Goal: Task Accomplishment & Management: Complete application form

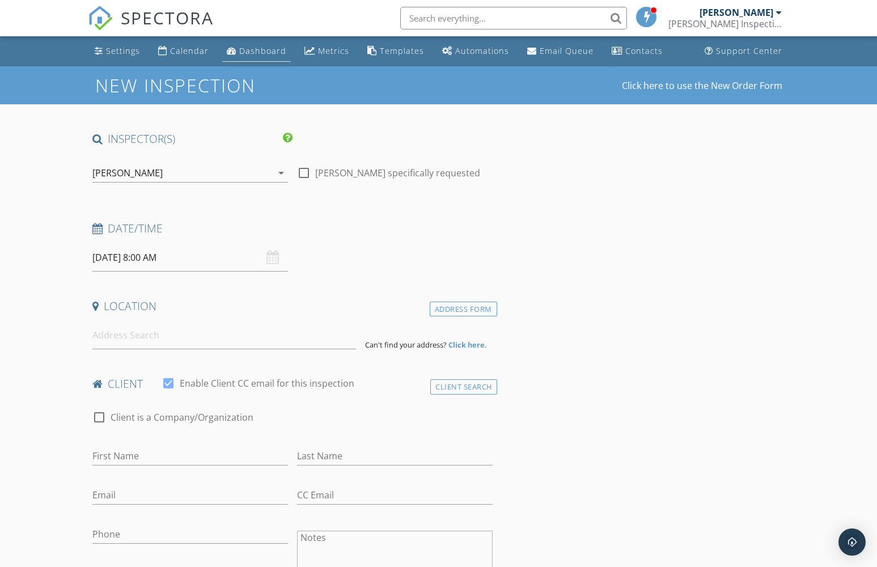
click at [246, 45] on link "Dashboard" at bounding box center [256, 51] width 69 height 21
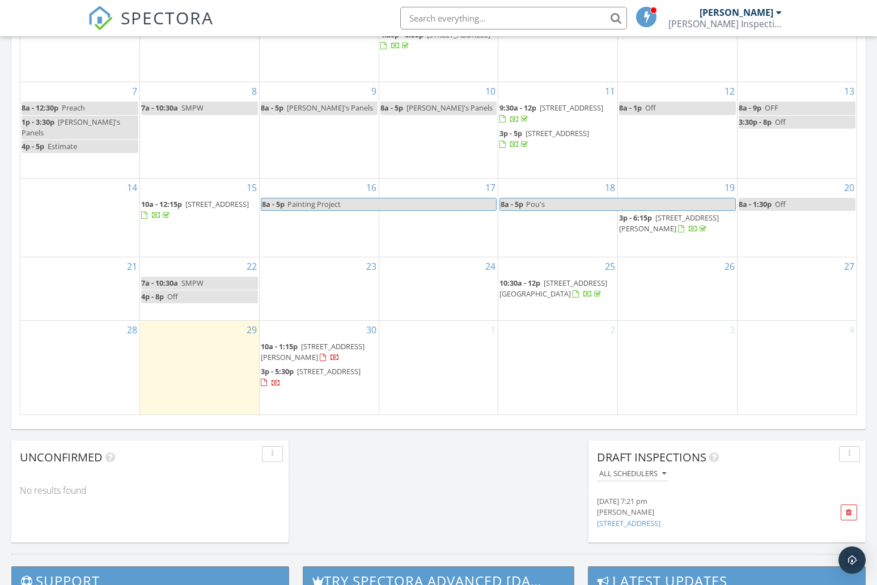
scroll to position [626, 0]
click at [851, 509] on span at bounding box center [849, 512] width 6 height 7
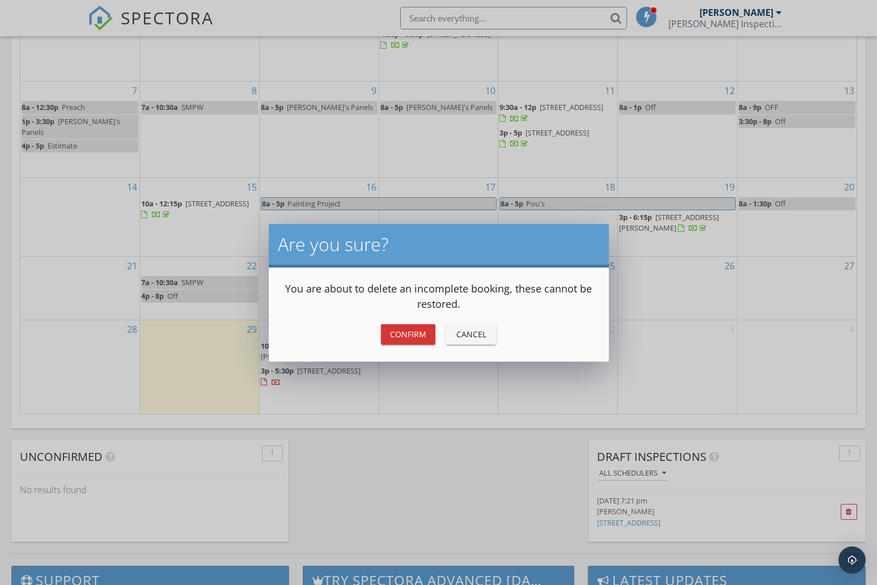
click at [417, 335] on div "Confirm" at bounding box center [408, 334] width 36 height 12
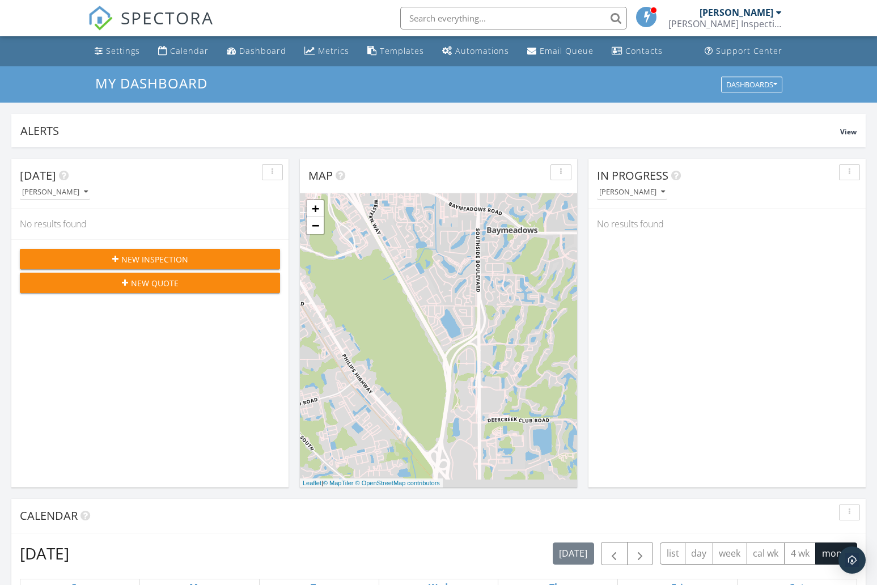
scroll to position [0, 0]
click at [184, 255] on span "New Inspection" at bounding box center [154, 259] width 67 height 12
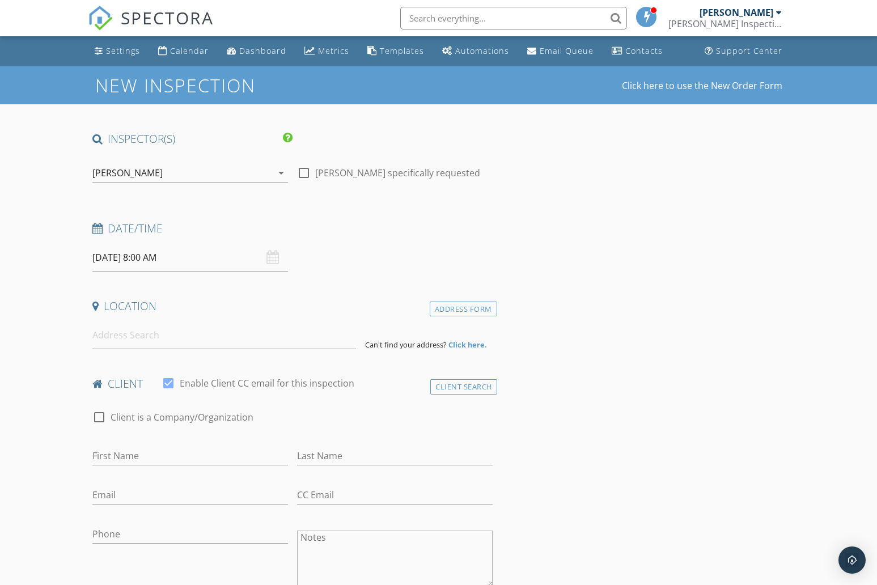
click at [150, 257] on input "09/30/2025 8:00 AM" at bounding box center [190, 258] width 196 height 28
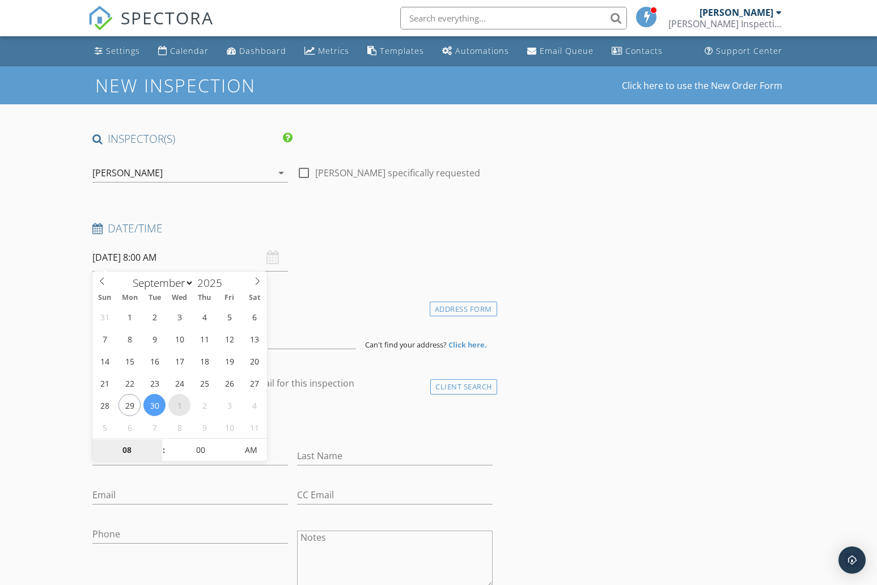
select select "9"
type input "10/01/2025 8:00 AM"
type input "09"
type input "10/01/2025 9:00 AM"
click at [159, 443] on span at bounding box center [158, 444] width 8 height 11
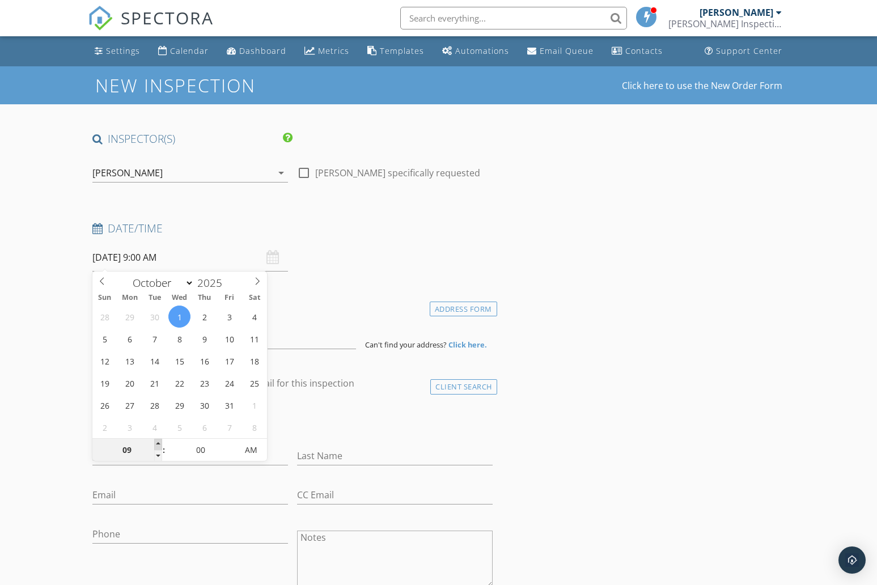
type input "10"
type input "10/01/2025 10:00 AM"
click at [159, 443] on span at bounding box center [158, 444] width 8 height 11
type input "05"
type input "10/01/2025 10:05 AM"
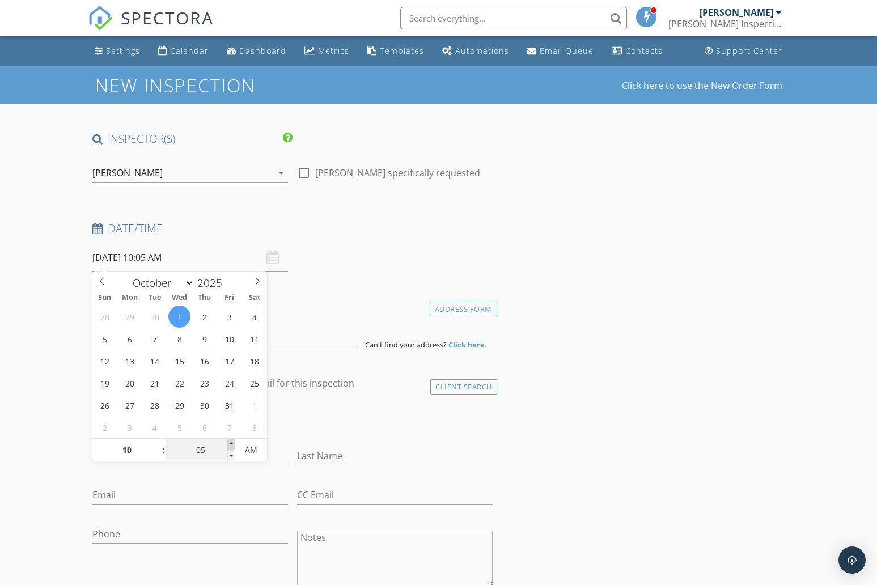
click at [230, 443] on span at bounding box center [231, 444] width 8 height 11
type input "10"
type input "10/01/2025 10:10 AM"
click at [230, 443] on span at bounding box center [231, 444] width 8 height 11
type input "15"
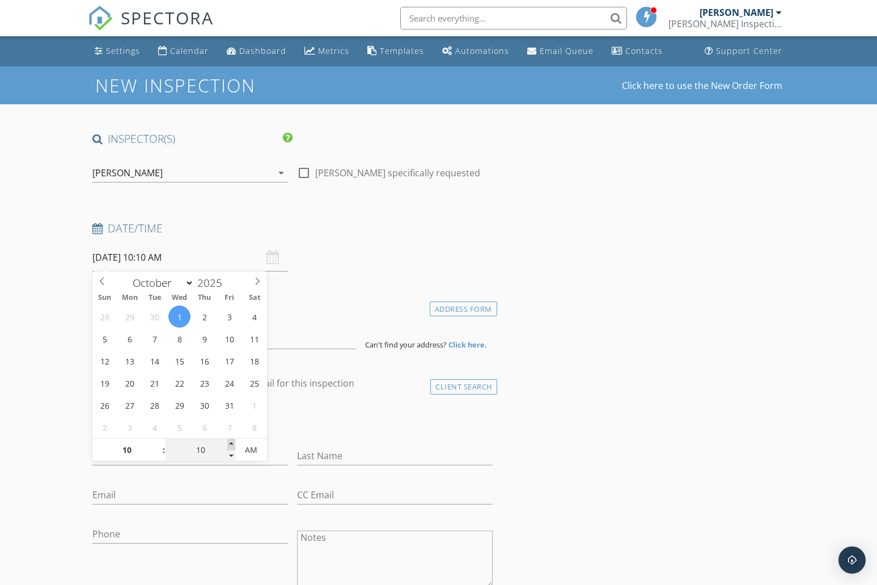
type input "10/01/2025 10:15 AM"
click at [230, 443] on span at bounding box center [231, 444] width 8 height 11
type input "20"
type input "10/01/2025 10:20 AM"
click at [230, 443] on span at bounding box center [231, 444] width 8 height 11
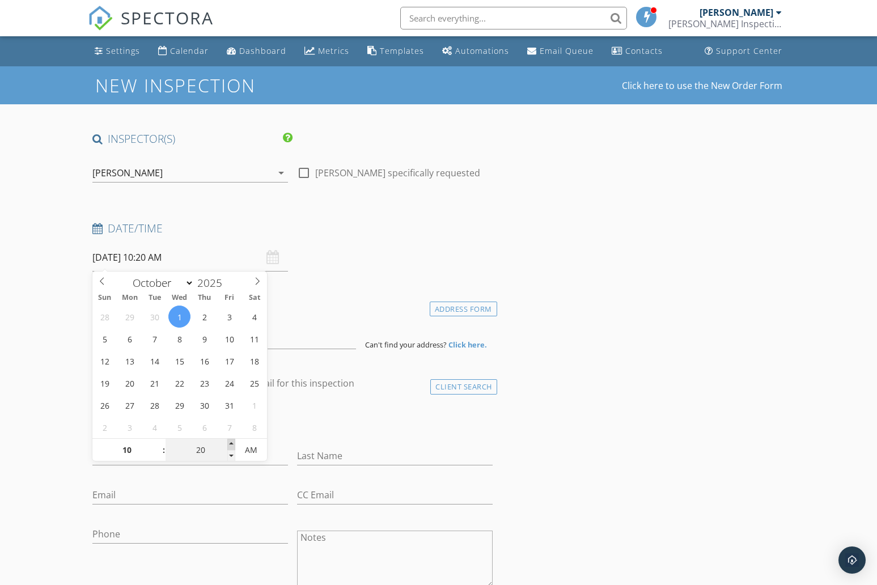
type input "25"
type input "10/01/2025 10:25 AM"
click at [230, 443] on span at bounding box center [231, 444] width 8 height 11
type input "30"
type input "10/01/2025 10:30 AM"
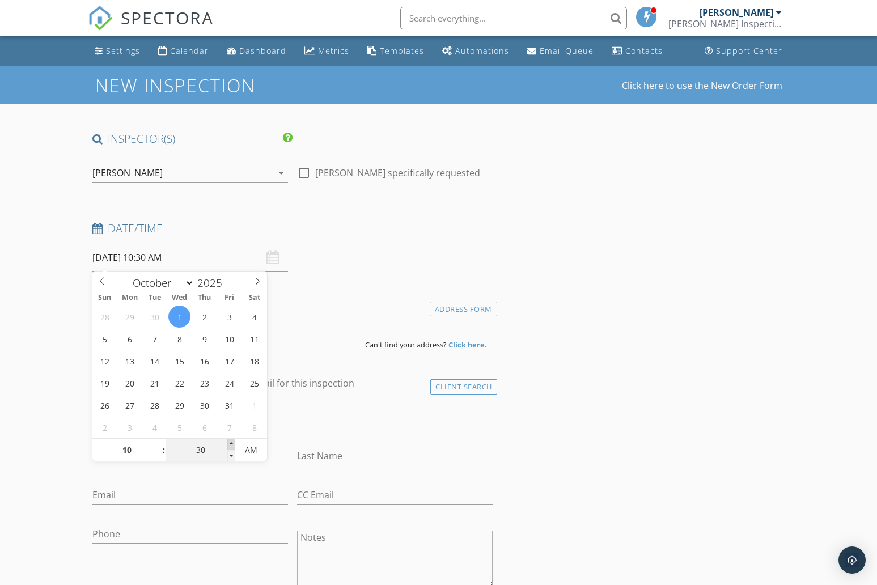
click at [230, 443] on span at bounding box center [231, 444] width 8 height 11
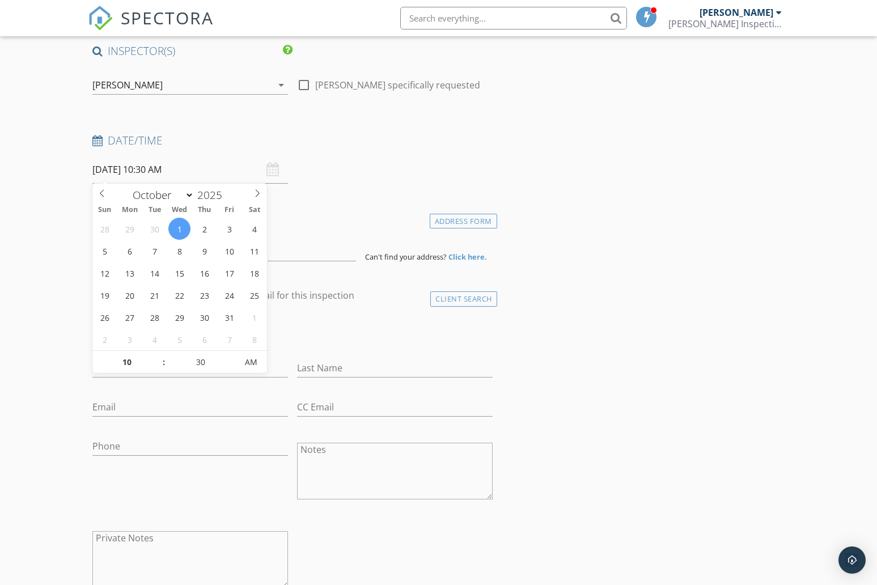
scroll to position [100, 0]
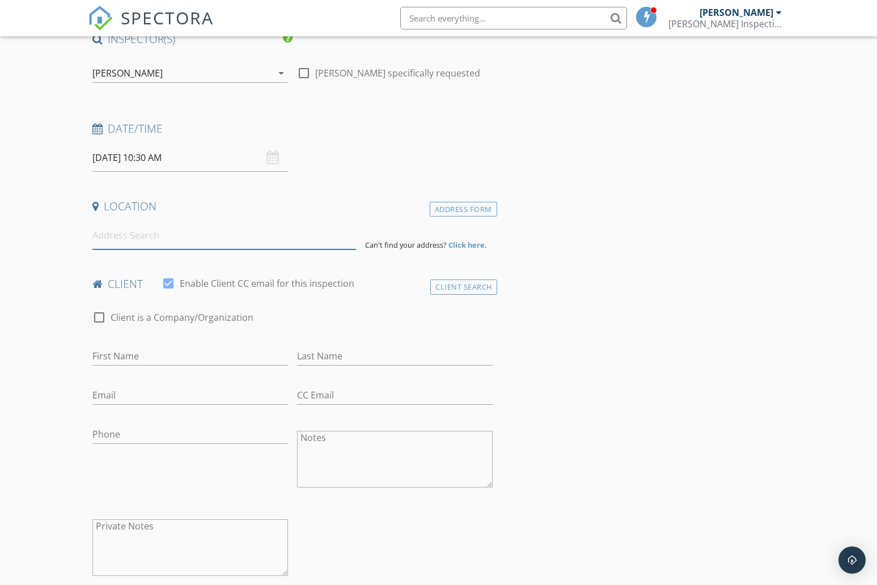
click at [135, 240] on input at bounding box center [224, 236] width 264 height 28
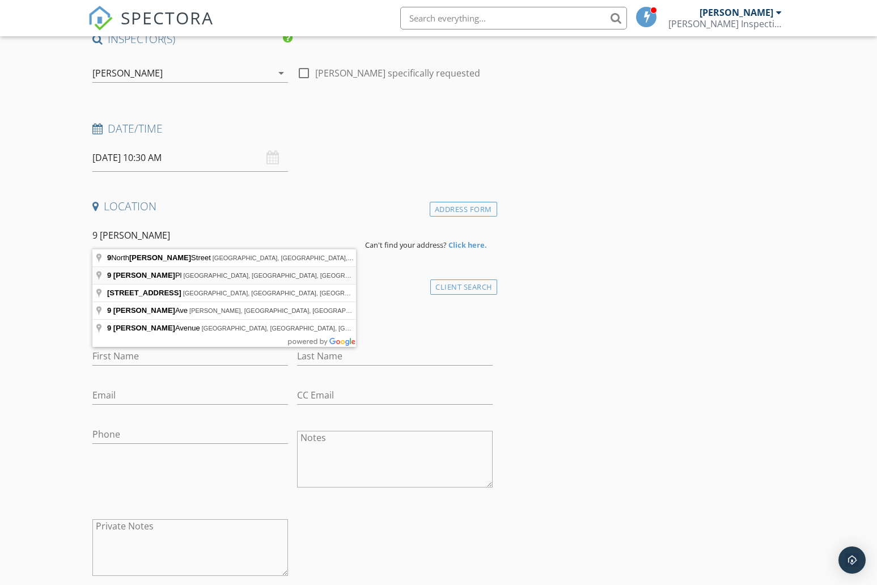
type input "9 Whitney Pl, Palm Coast, FL, USA"
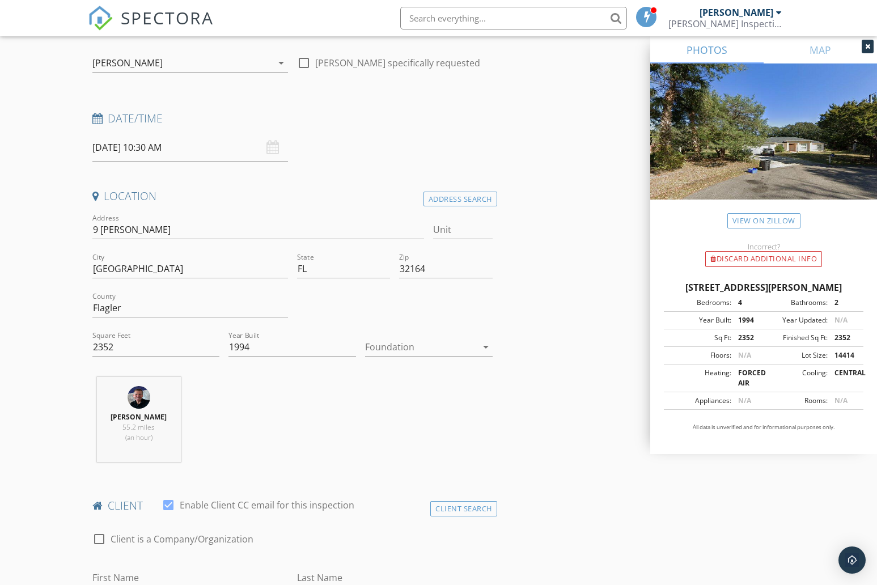
scroll to position [112, 0]
click at [754, 219] on link "View on Zillow" at bounding box center [763, 220] width 73 height 15
click at [405, 346] on div at bounding box center [421, 345] width 112 height 18
click at [394, 403] on div "Slab" at bounding box center [428, 404] width 109 height 14
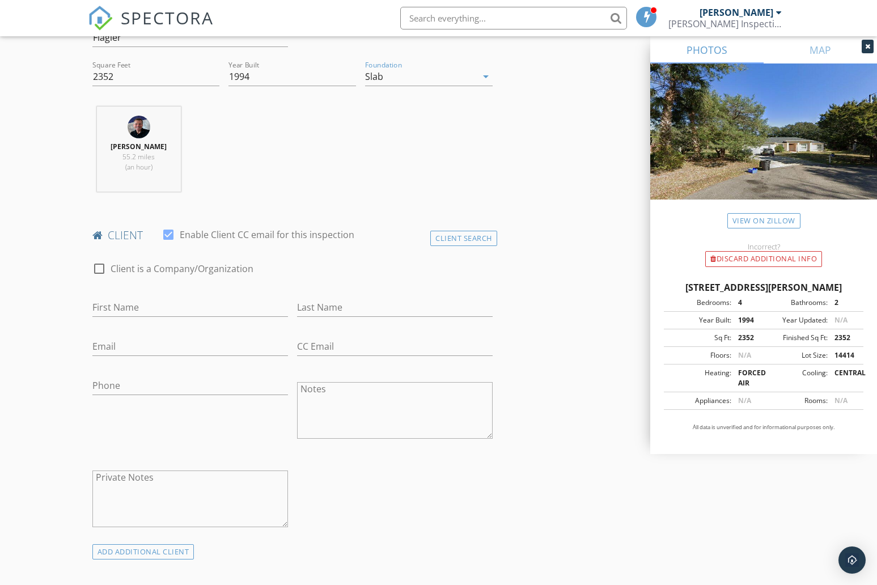
scroll to position [385, 0]
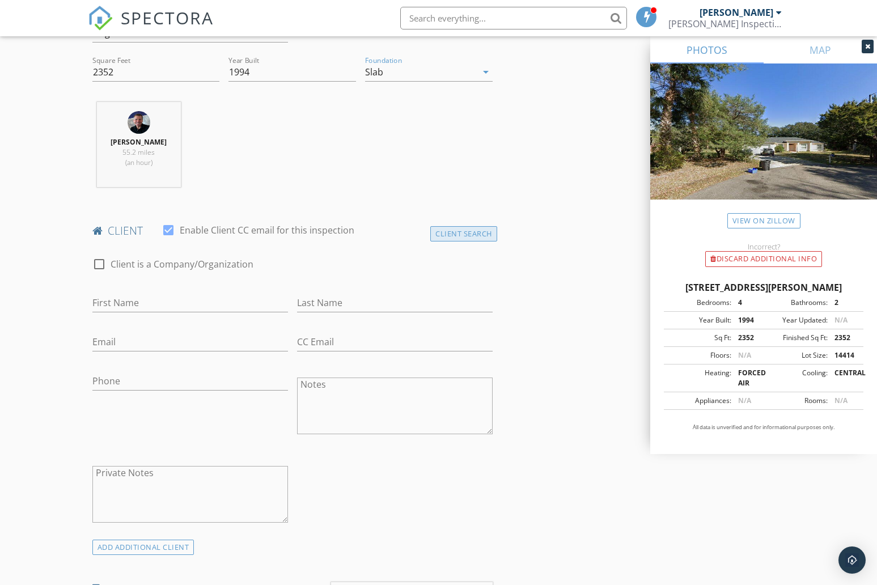
click at [477, 234] on div "Client Search" at bounding box center [463, 233] width 67 height 15
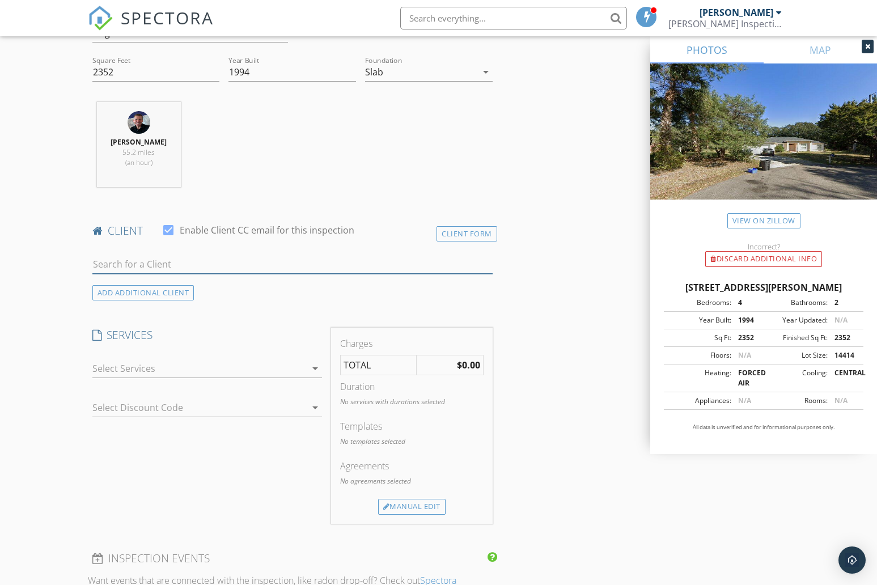
click at [294, 263] on input "text" at bounding box center [292, 264] width 400 height 19
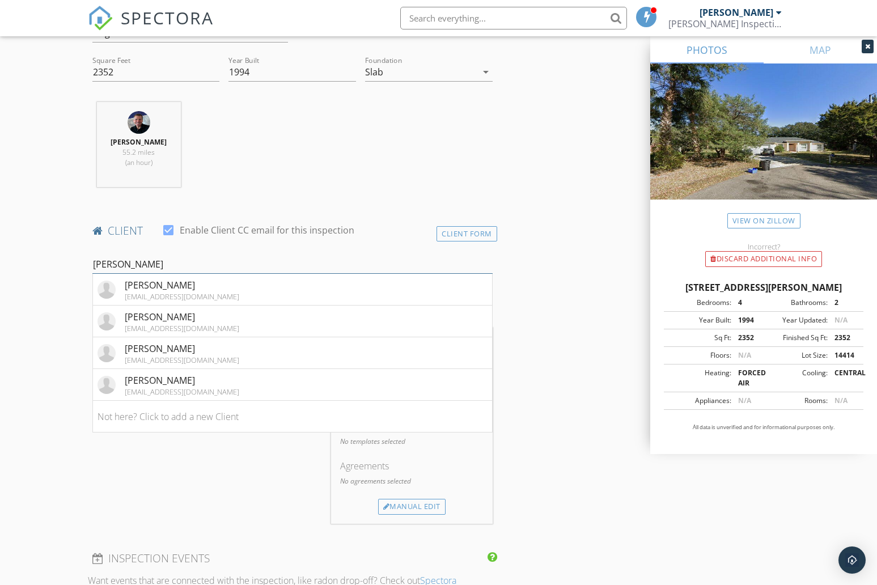
type input "Lopez"
drag, startPoint x: 294, startPoint y: 263, endPoint x: 170, endPoint y: 360, distance: 157.5
click at [170, 360] on div "joelopez196@gmail.com" at bounding box center [182, 360] width 115 height 9
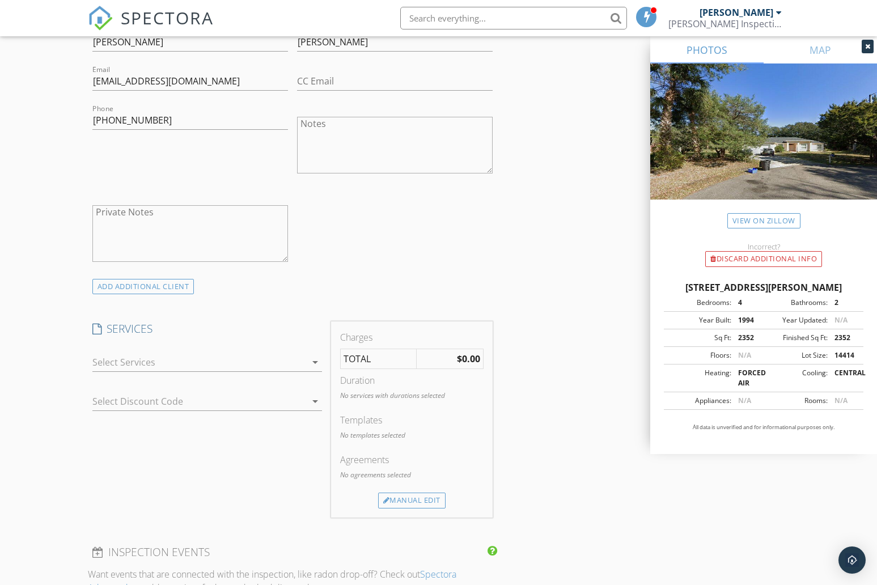
scroll to position [657, 0]
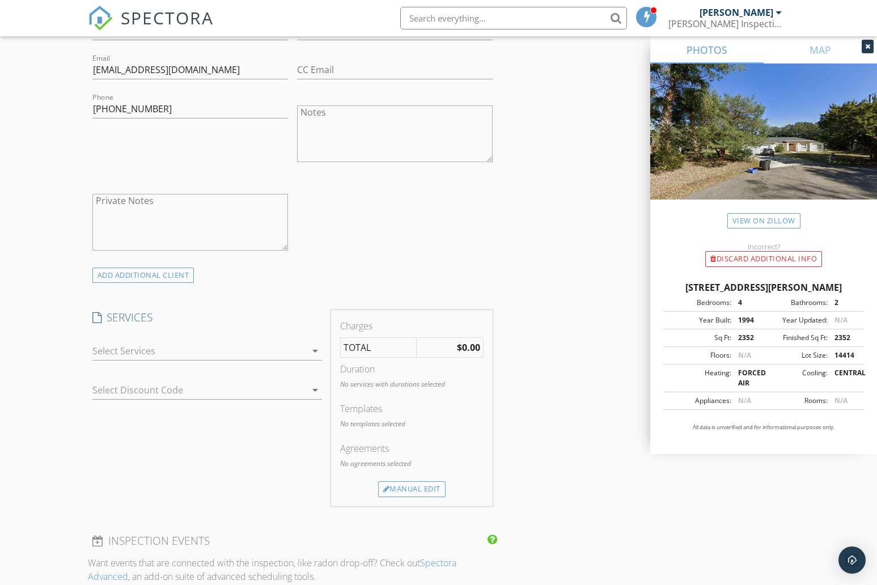
click at [304, 350] on div at bounding box center [199, 351] width 214 height 18
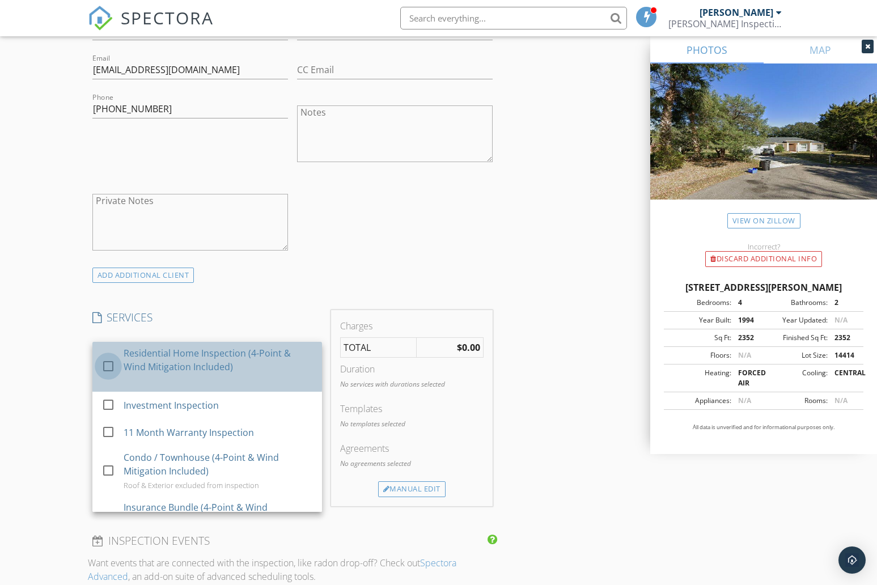
click at [108, 365] on div at bounding box center [108, 366] width 19 height 19
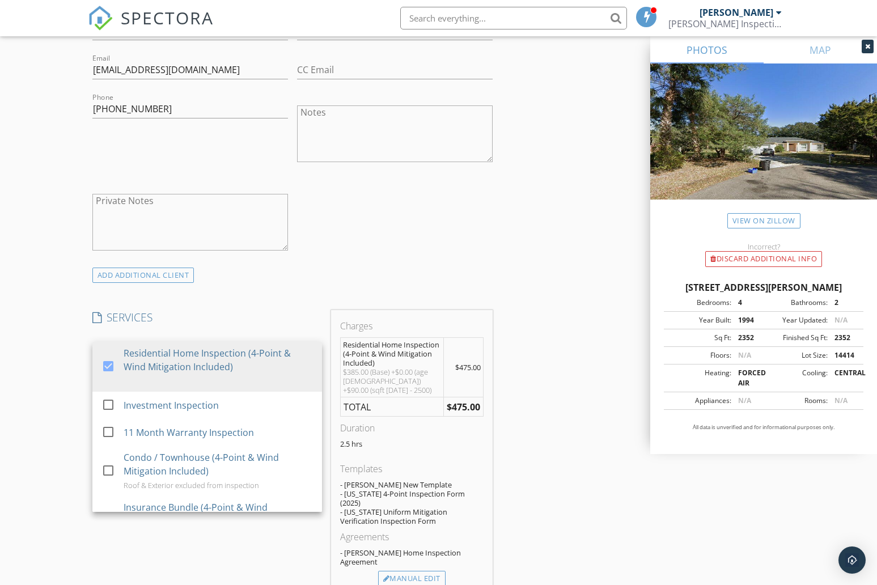
click at [263, 528] on div "SERVICES check_box Residential Home Inspection (4-Point & Wind Mitigation Inclu…" at bounding box center [207, 453] width 239 height 286
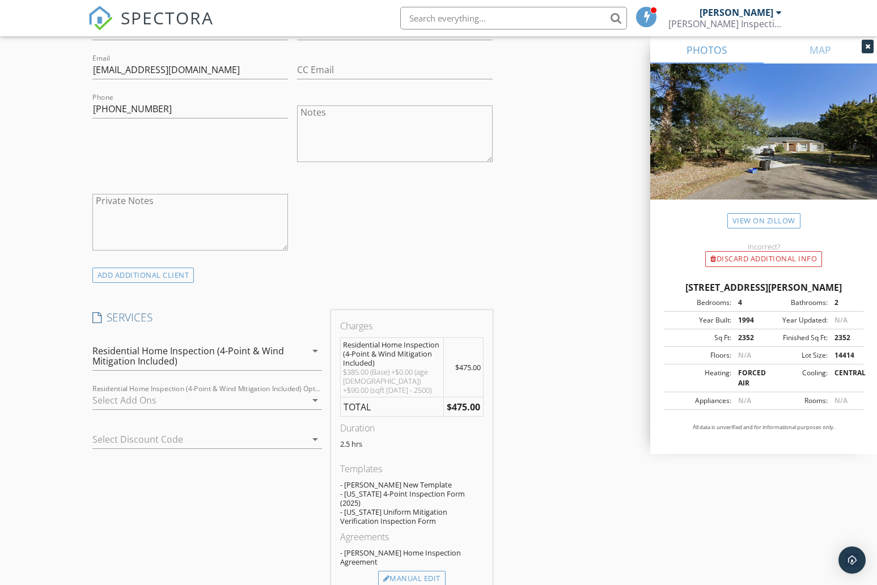
click at [316, 397] on icon "arrow_drop_down" at bounding box center [315, 401] width 14 height 14
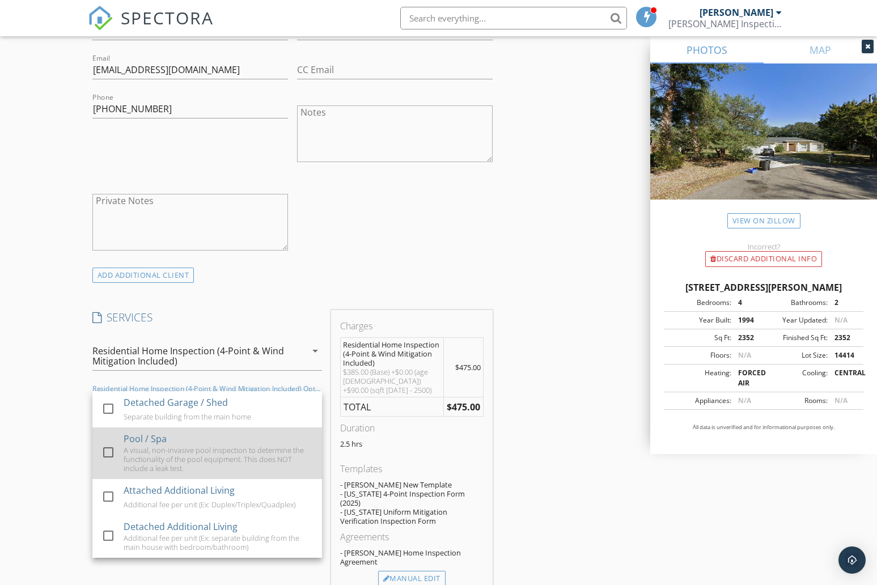
click at [108, 447] on div at bounding box center [108, 452] width 19 height 19
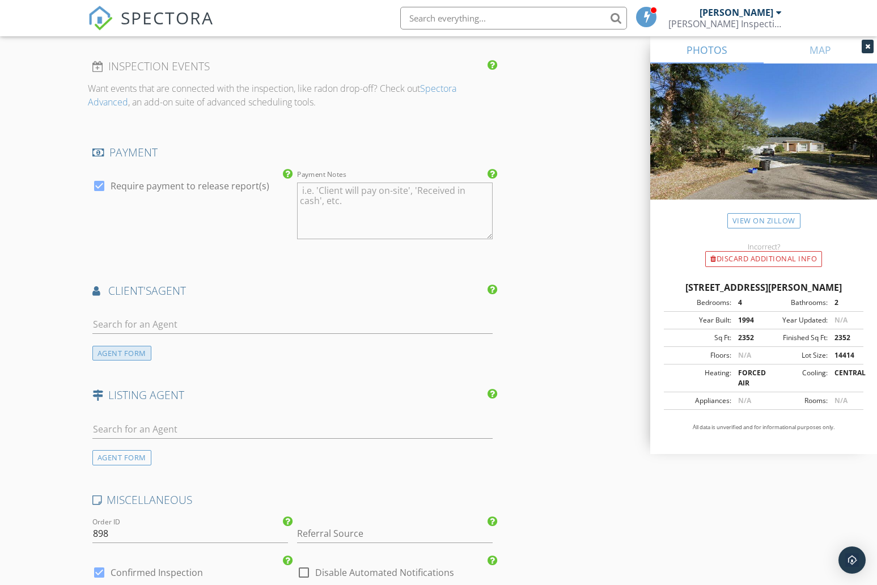
scroll to position [1249, 0]
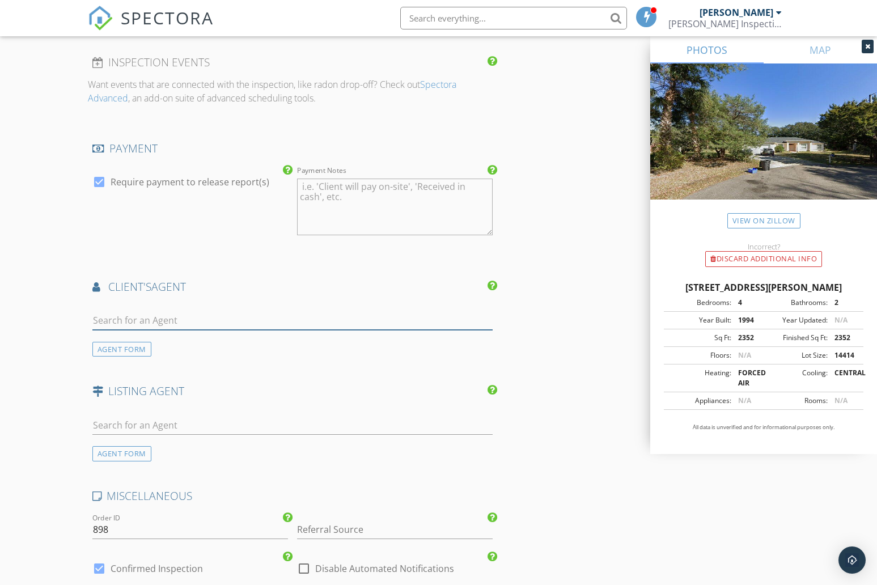
click at [133, 311] on input "text" at bounding box center [292, 320] width 400 height 19
type input "Maria"
drag, startPoint x: 133, startPoint y: 299, endPoint x: 170, endPoint y: 334, distance: 51.3
click at [170, 348] on div "EV Real Estate" at bounding box center [160, 352] width 70 height 9
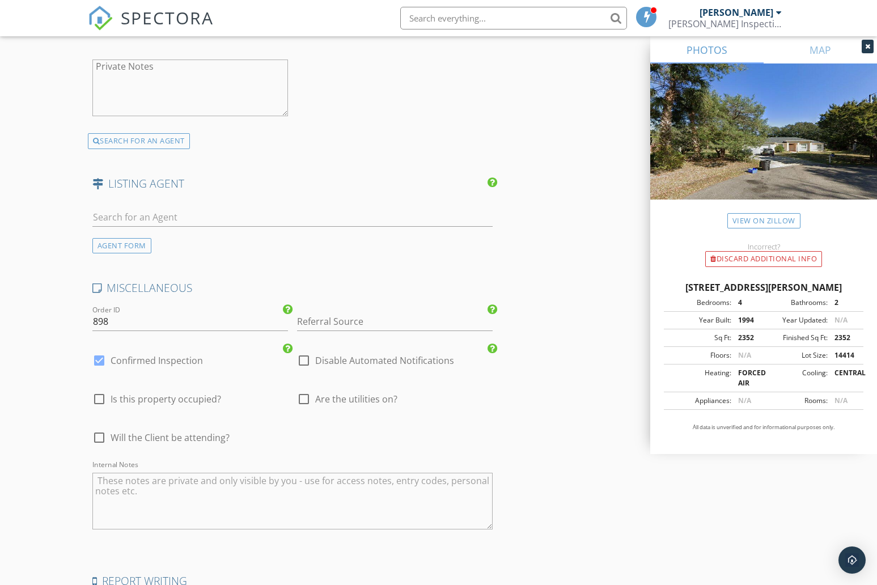
scroll to position [1716, 0]
click at [305, 388] on div at bounding box center [303, 397] width 19 height 19
checkbox input "true"
click at [99, 426] on div at bounding box center [99, 435] width 19 height 19
checkbox input "true"
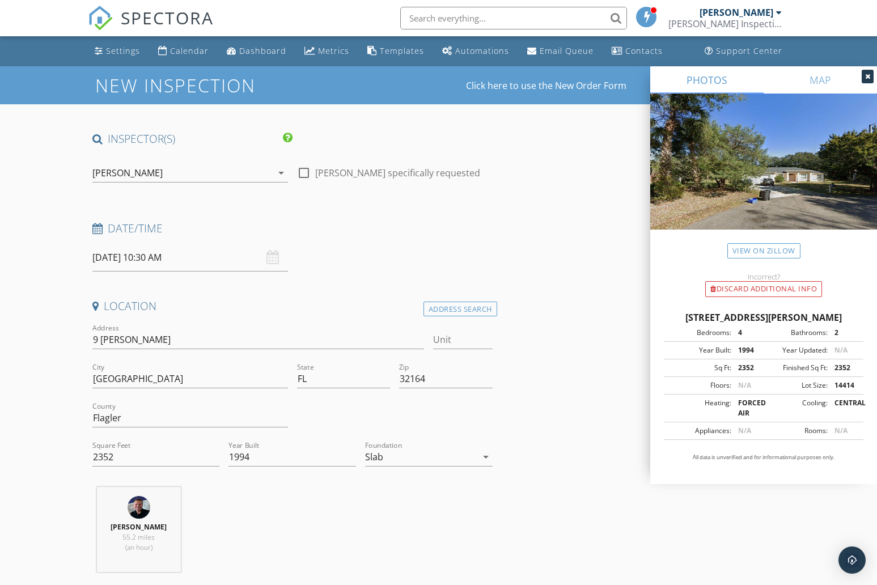
scroll to position [0, 0]
